Goal: Task Accomplishment & Management: Use online tool/utility

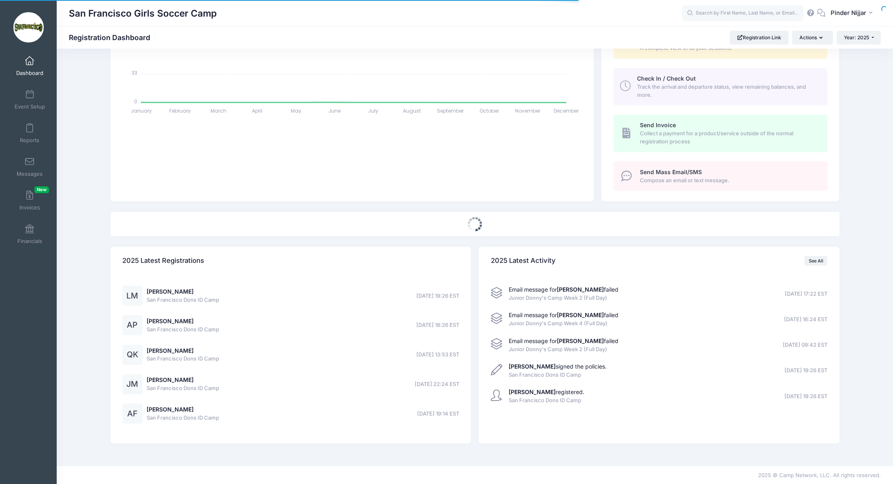
select select
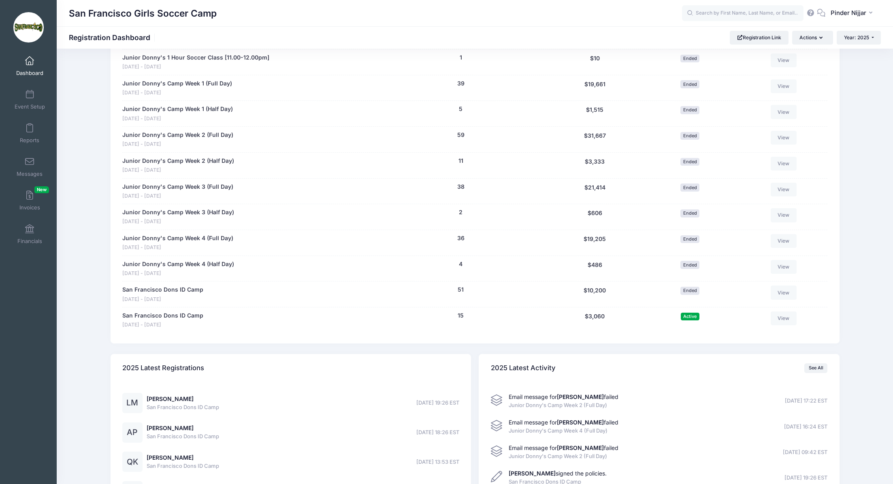
scroll to position [536, 0]
click at [188, 313] on link "San Francisco Dons ID Camp" at bounding box center [162, 315] width 81 height 9
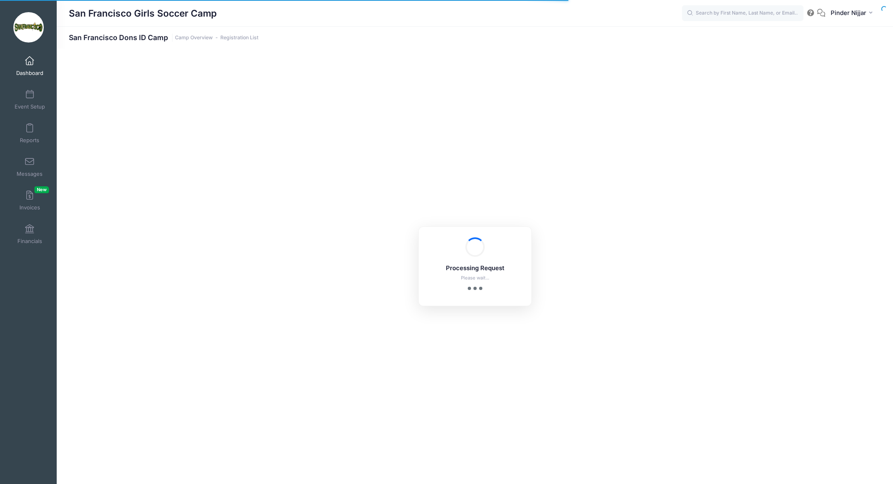
select select "10"
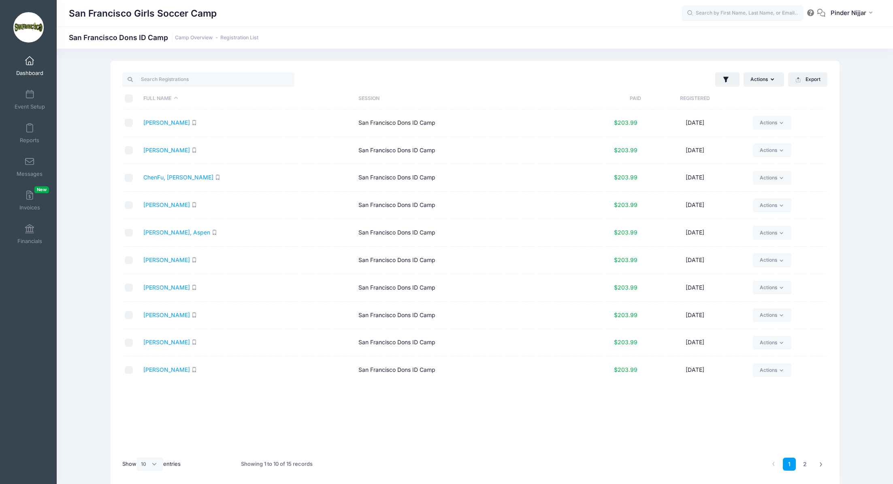
scroll to position [34, 0]
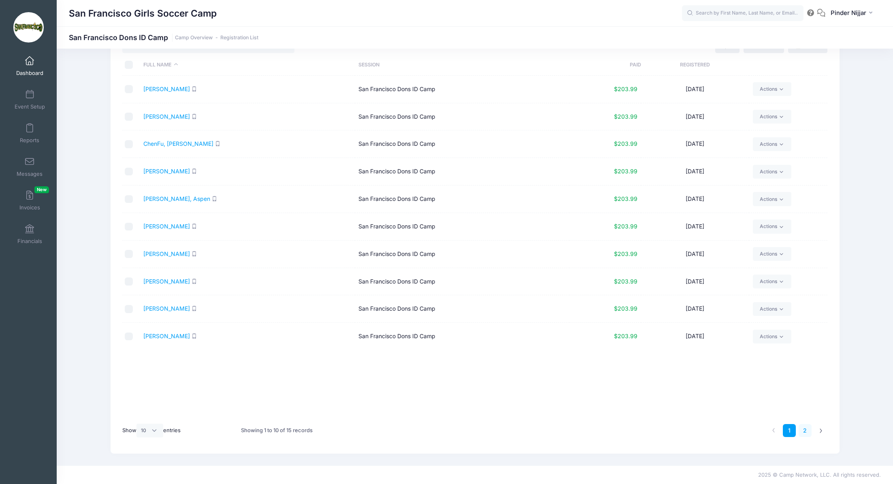
click at [804, 428] on link "2" at bounding box center [804, 430] width 13 height 13
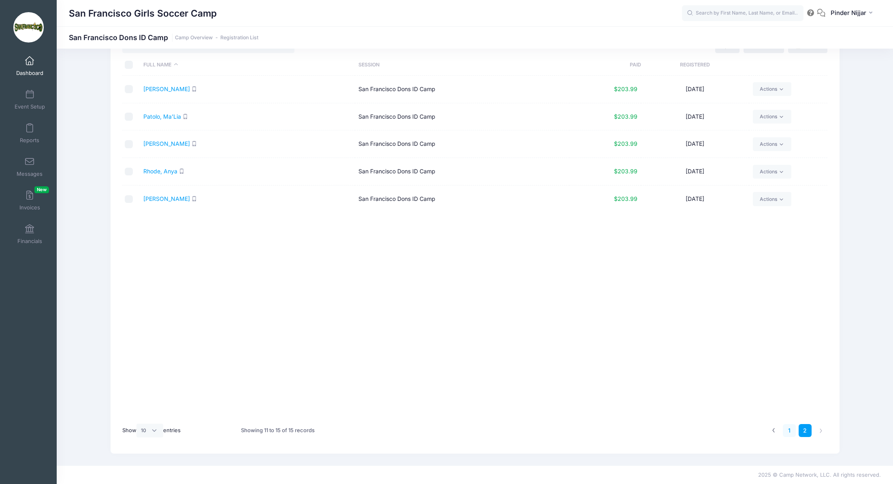
click at [788, 429] on link "1" at bounding box center [789, 430] width 13 height 13
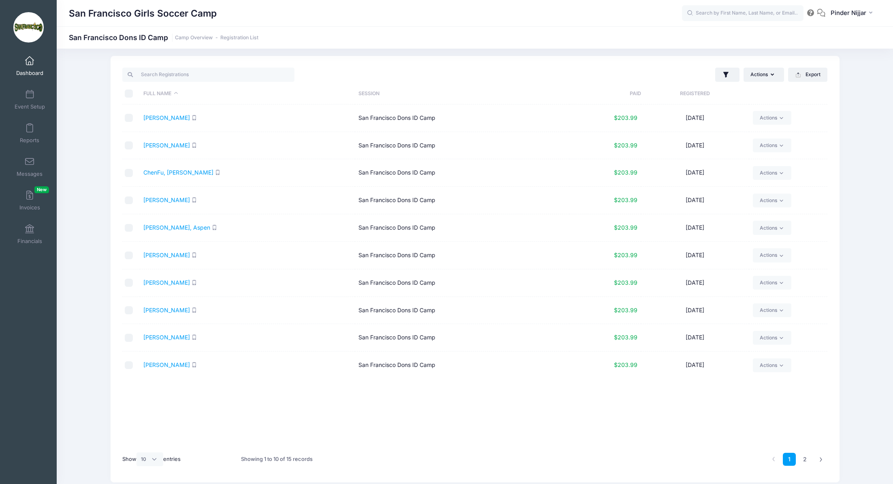
scroll to position [0, 0]
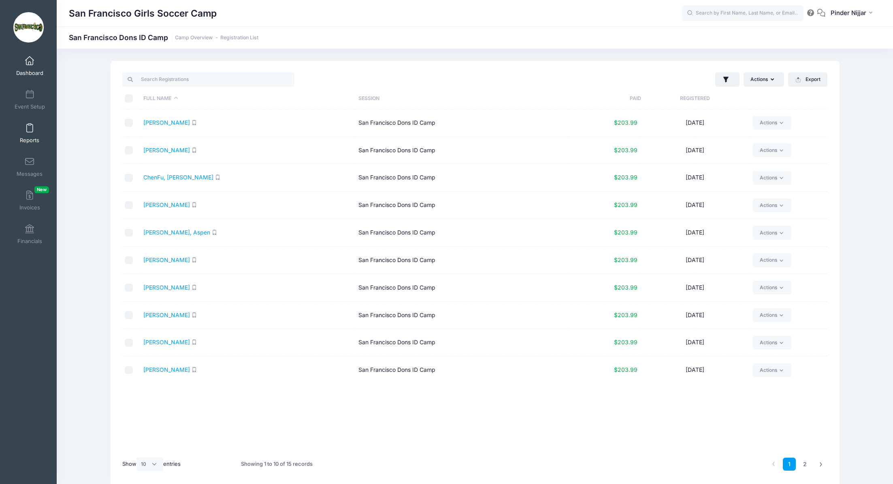
click at [30, 130] on span at bounding box center [30, 128] width 0 height 9
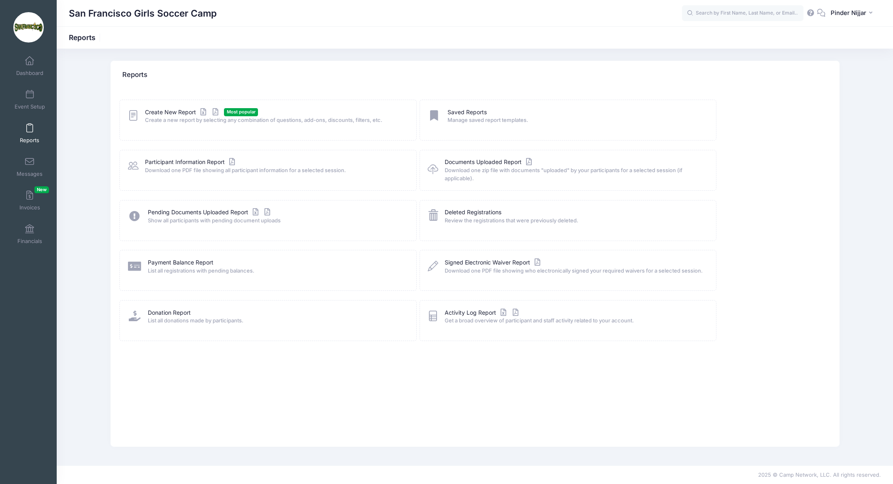
click at [189, 107] on div "Create New Report Most popular Create a new report by selecting any combination…" at bounding box center [267, 120] width 297 height 41
click at [184, 112] on link "Create New Report" at bounding box center [182, 112] width 75 height 9
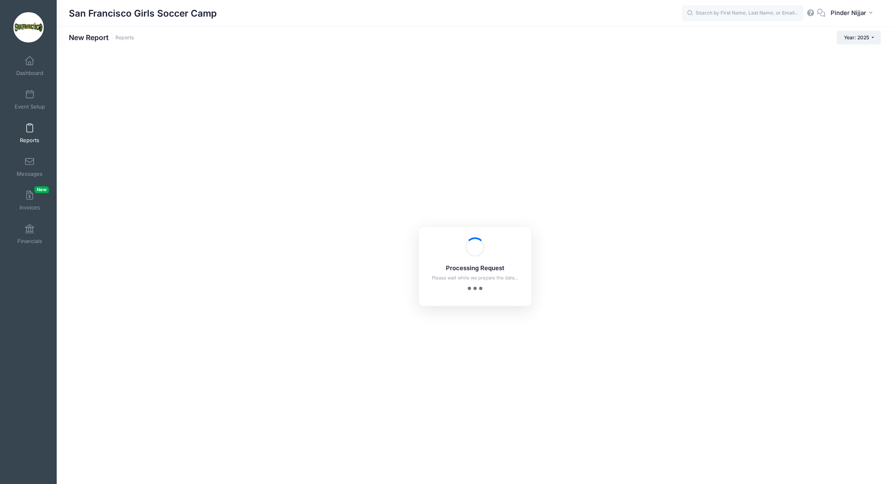
checkbox input "true"
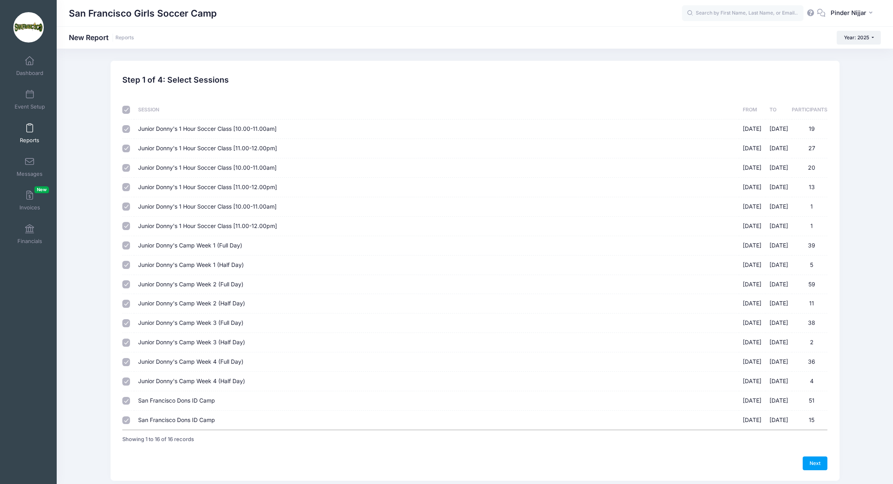
click at [127, 110] on input "checkbox" at bounding box center [126, 110] width 8 height 8
checkbox input "false"
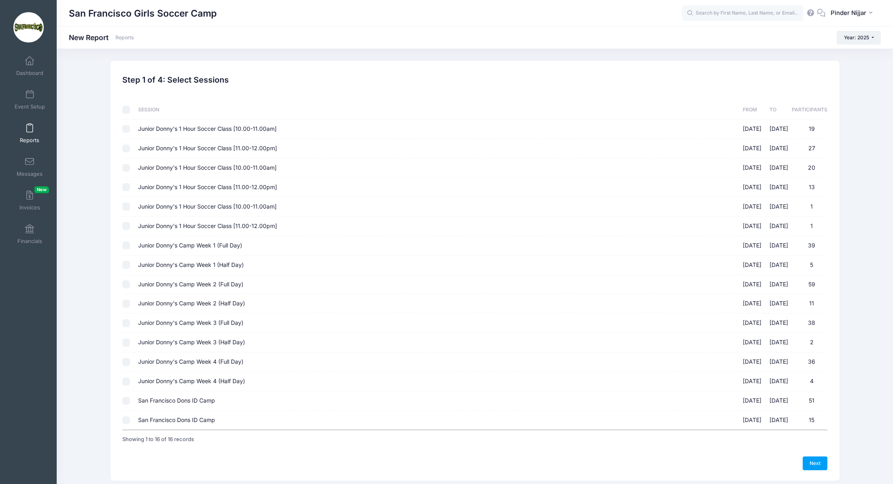
checkbox input "false"
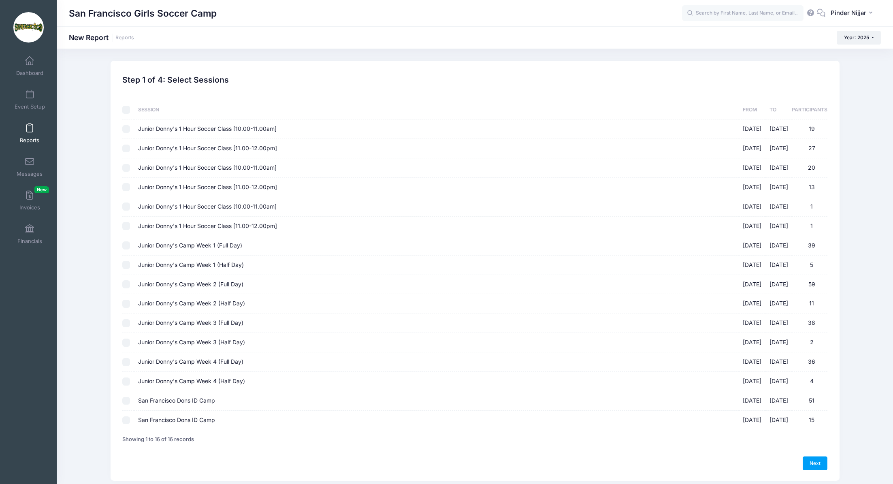
checkbox input "false"
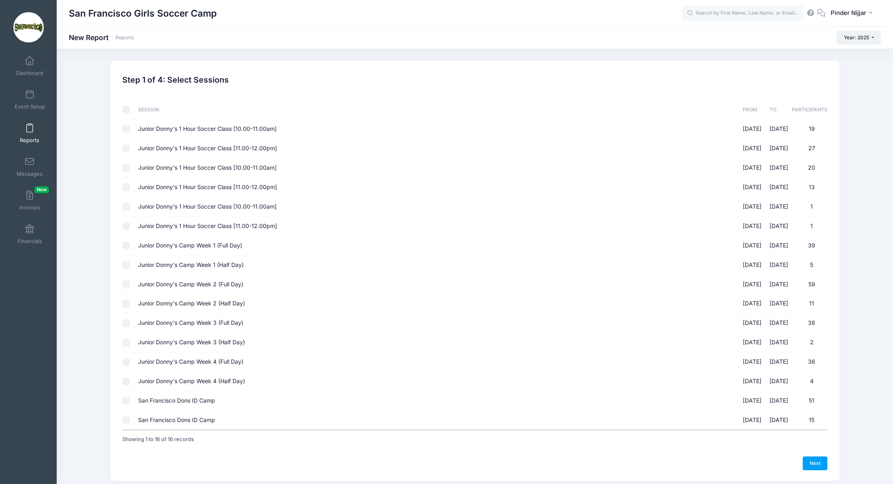
checkbox input "false"
click at [127, 420] on input "San Francisco Dons ID Camp 10/18/2025 - 10/18/2025 15" at bounding box center [126, 420] width 8 height 8
checkbox input "true"
click at [817, 459] on link "Next" at bounding box center [814, 463] width 25 height 14
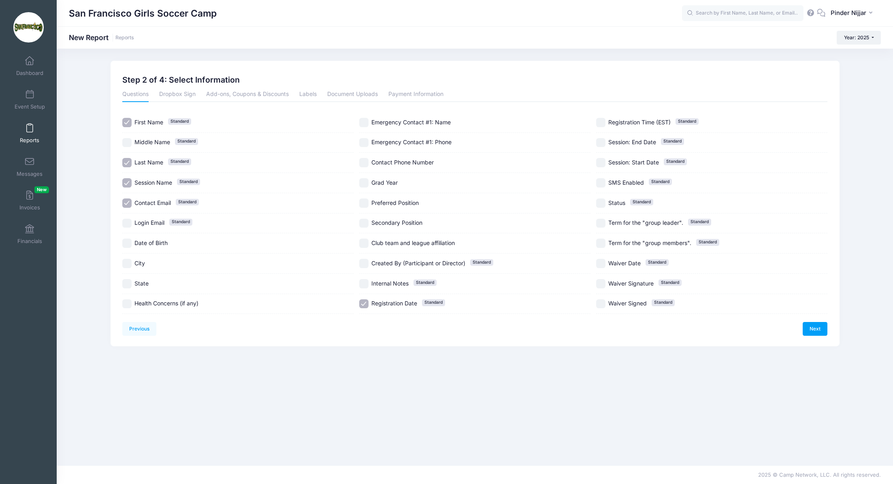
click at [366, 202] on input "Preferred Position" at bounding box center [363, 202] width 9 height 9
checkbox input "true"
click at [829, 332] on div "Previous Next Step 2 of 4: Select Information 1 Select Sessions 2 Select Inform…" at bounding box center [475, 203] width 729 height 285
click at [821, 330] on link "Next" at bounding box center [814, 329] width 25 height 14
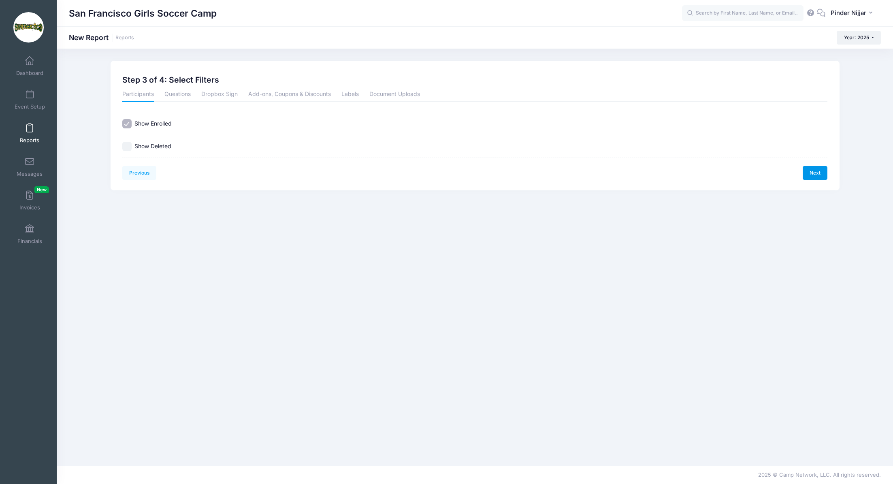
click at [810, 169] on link "Next" at bounding box center [814, 173] width 25 height 14
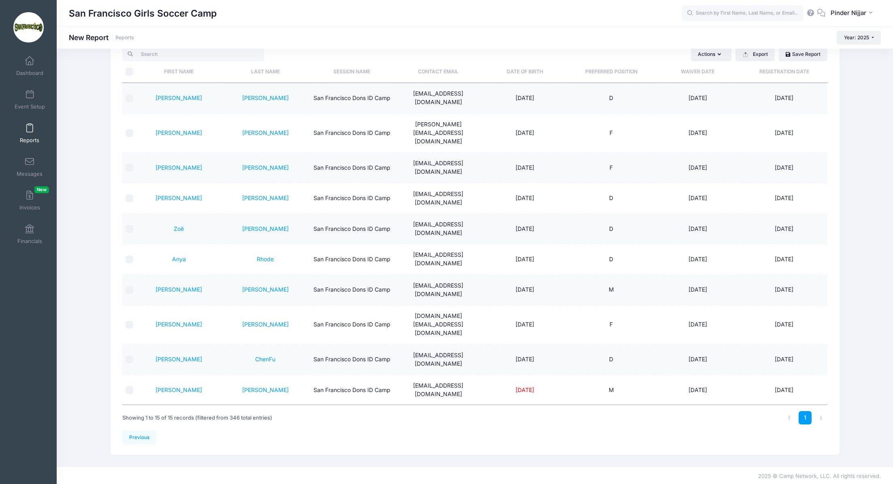
scroll to position [41, 0]
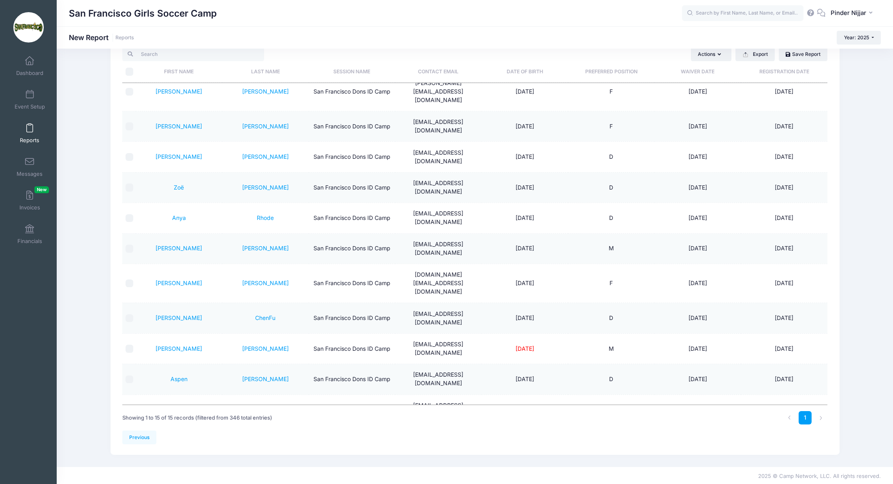
click at [180, 436] on link "Teryn" at bounding box center [178, 439] width 47 height 7
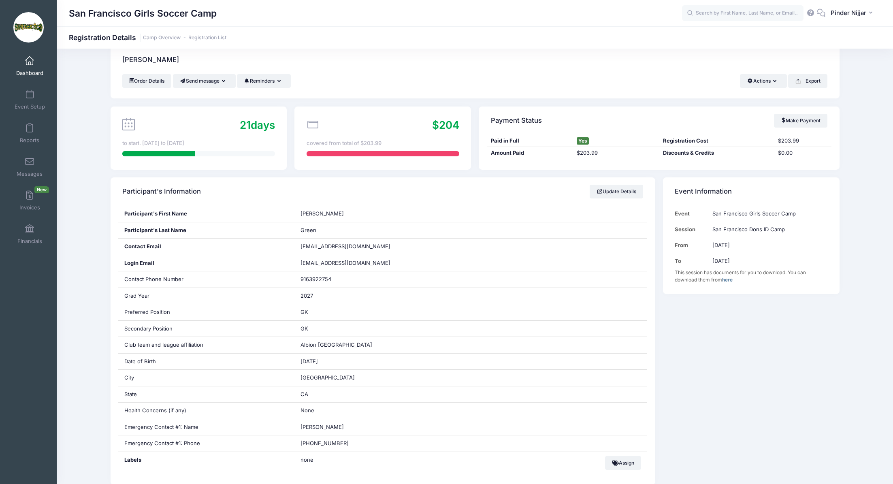
scroll to position [18, 0]
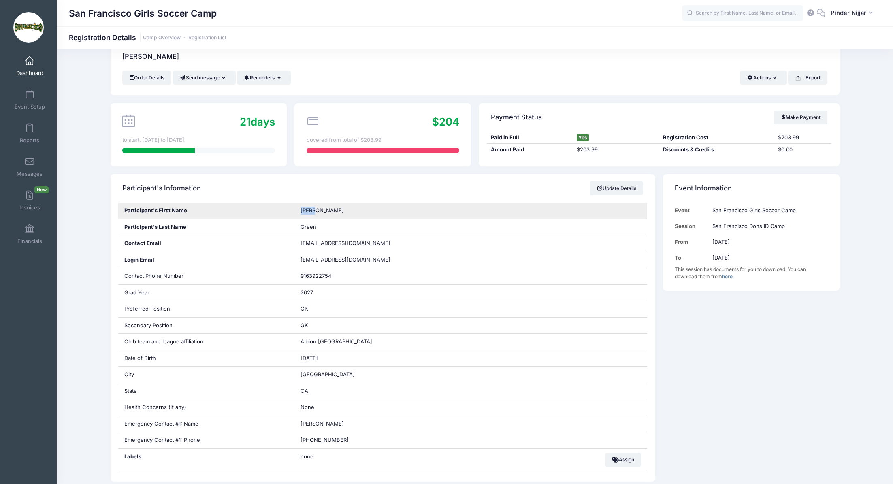
drag, startPoint x: 300, startPoint y: 211, endPoint x: 318, endPoint y: 212, distance: 17.4
click at [318, 212] on div "Teryn" at bounding box center [470, 210] width 353 height 16
copy span "Teryn"
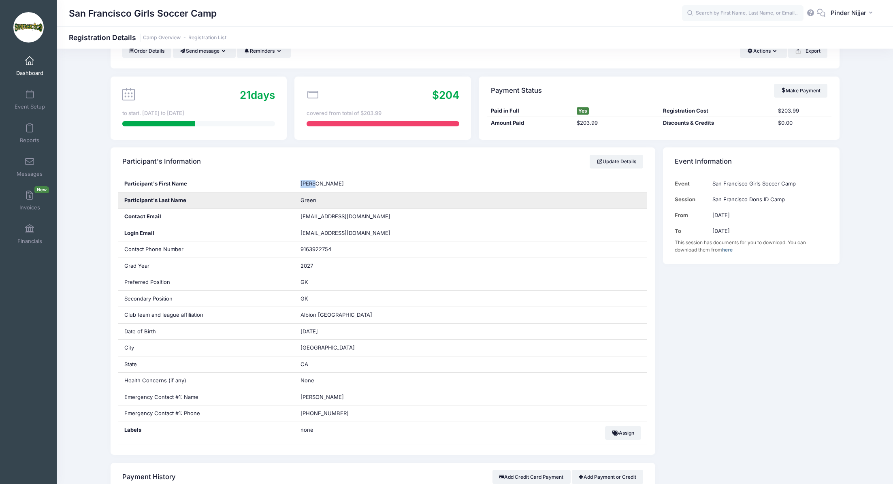
scroll to position [51, 0]
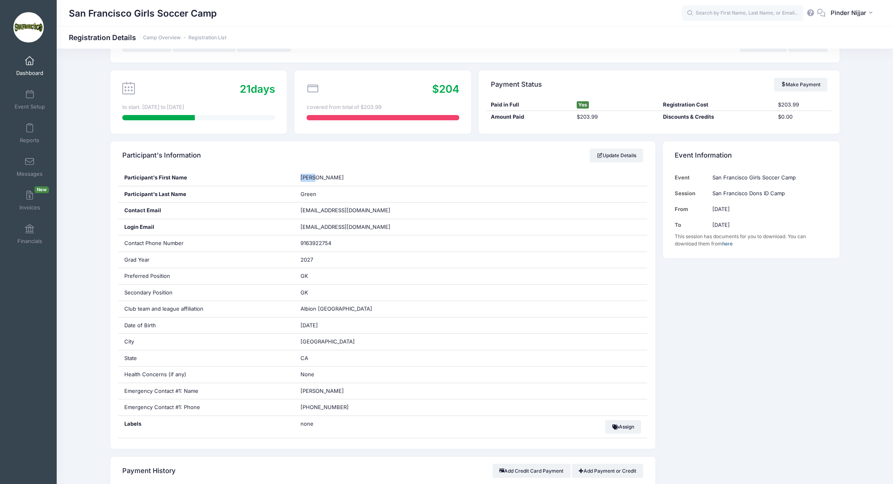
click at [35, 70] on span "Dashboard" at bounding box center [29, 73] width 27 height 7
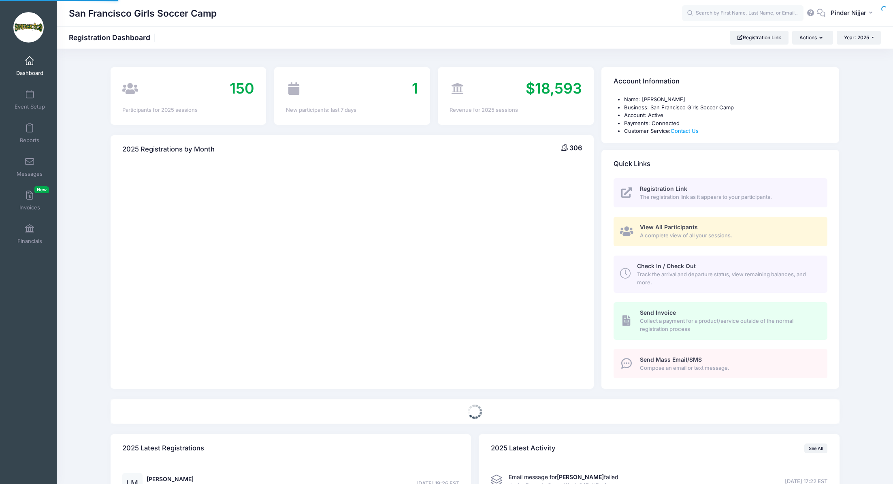
select select
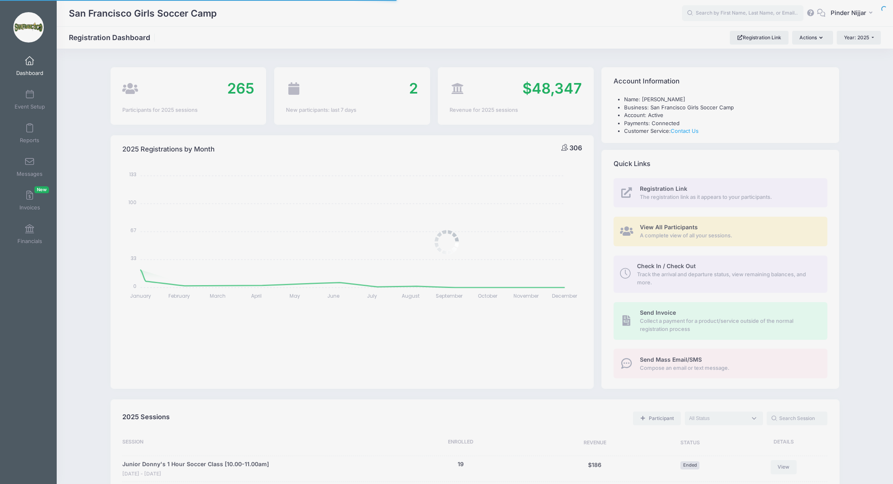
scroll to position [641, 0]
